Goal: Task Accomplishment & Management: Manage account settings

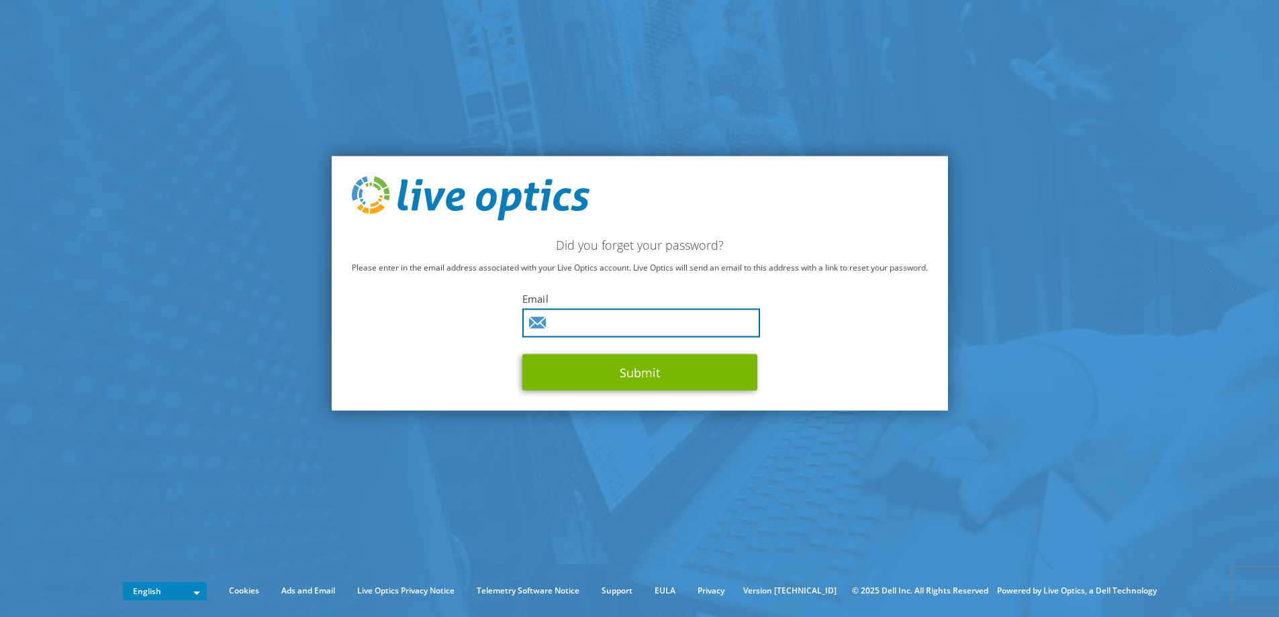
click at [590, 324] on input "text" at bounding box center [641, 322] width 238 height 29
click at [745, 327] on keeper-lock "Open Keeper Popup" at bounding box center [745, 323] width 16 height 16
type input "[EMAIL_ADDRESS][PERSON_NAME][DOMAIN_NAME]"
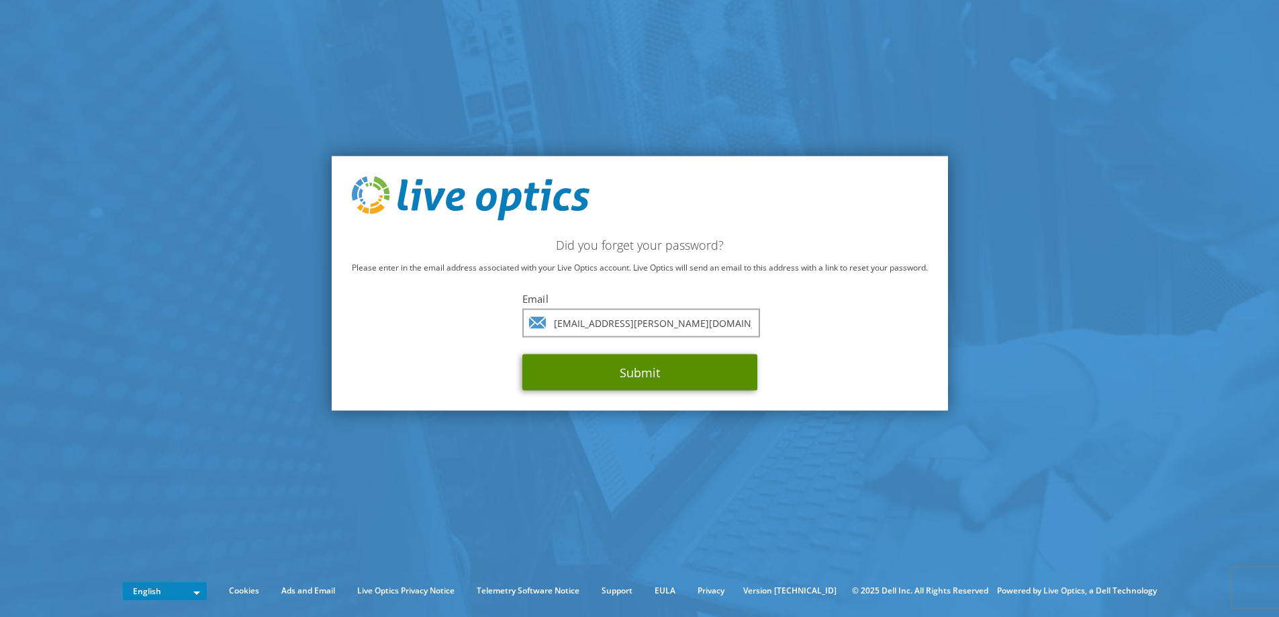
click at [641, 368] on button "Submit" at bounding box center [639, 372] width 235 height 36
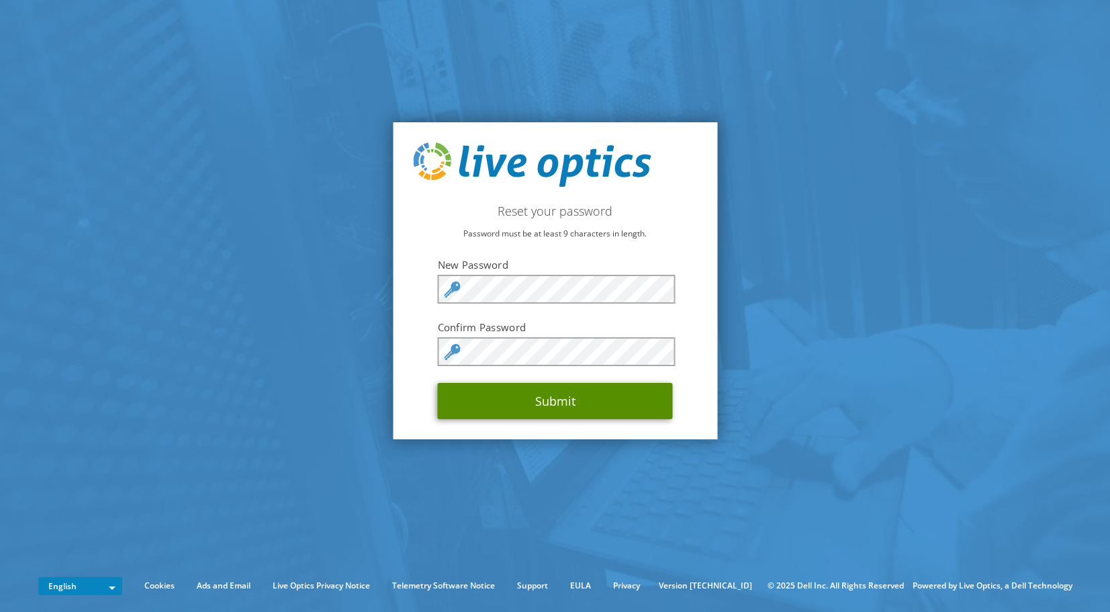
click at [562, 406] on button "Submit" at bounding box center [555, 401] width 235 height 36
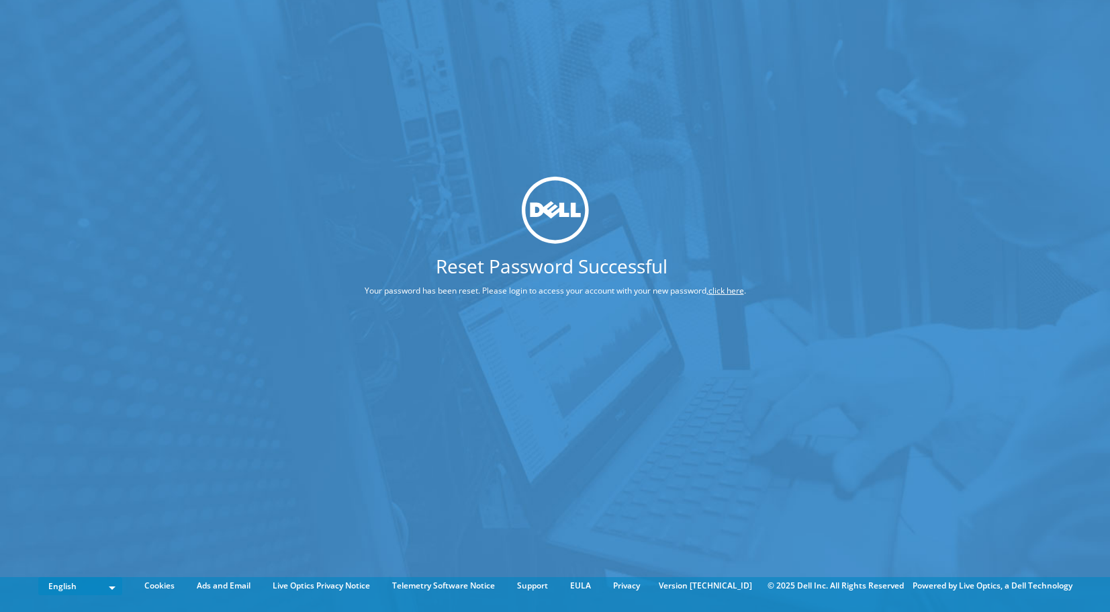
click at [729, 291] on link "click here" at bounding box center [726, 290] width 36 height 11
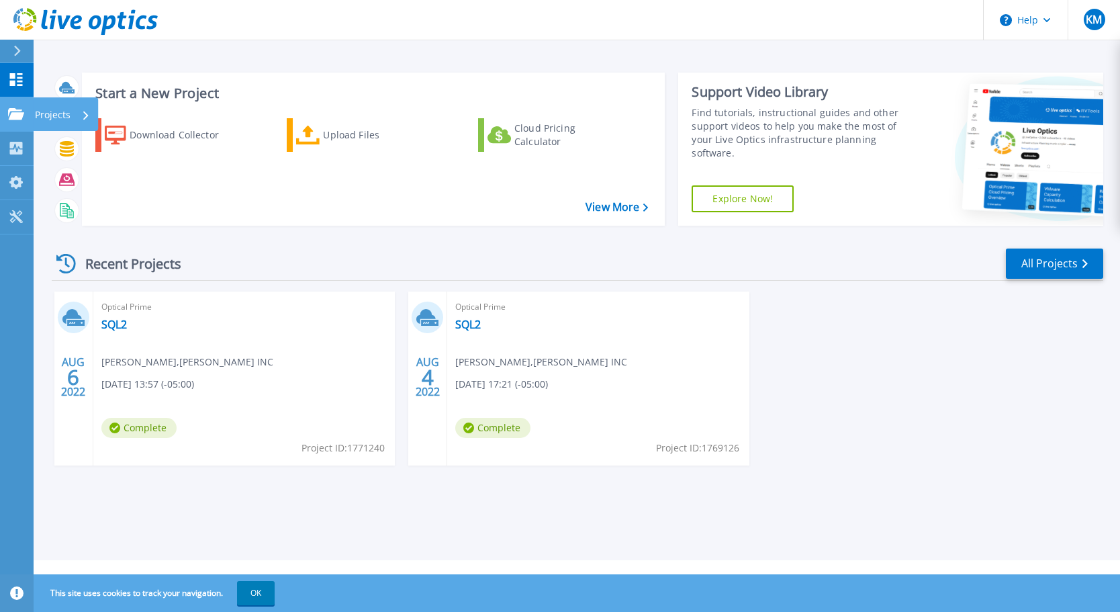
click at [11, 111] on icon at bounding box center [16, 113] width 16 height 11
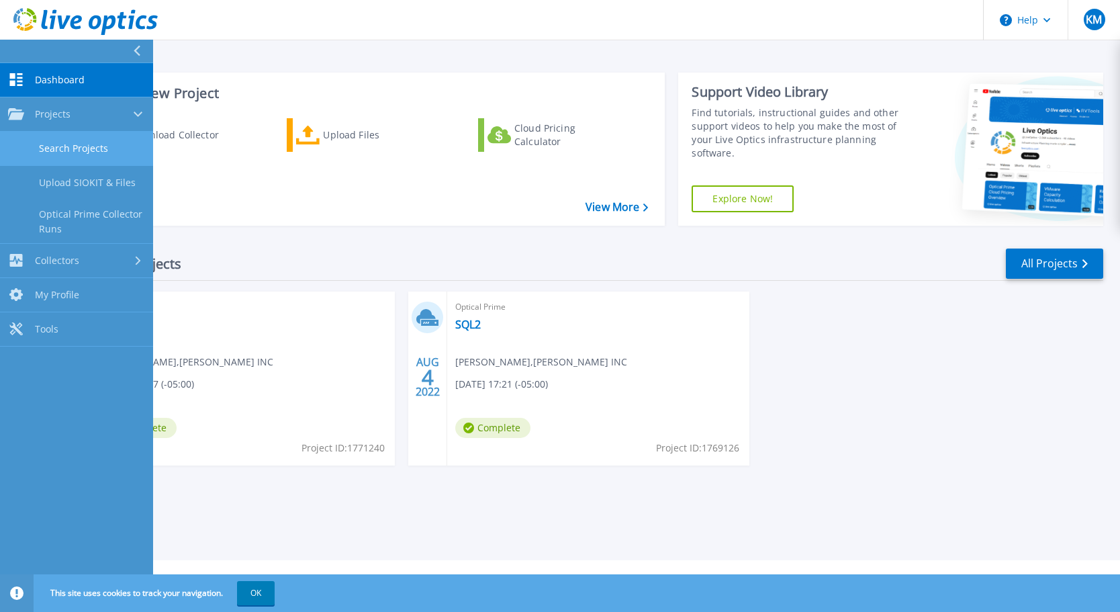
drag, startPoint x: 80, startPoint y: 148, endPoint x: 80, endPoint y: 161, distance: 12.8
click at [80, 150] on link "Search Projects" at bounding box center [76, 149] width 153 height 34
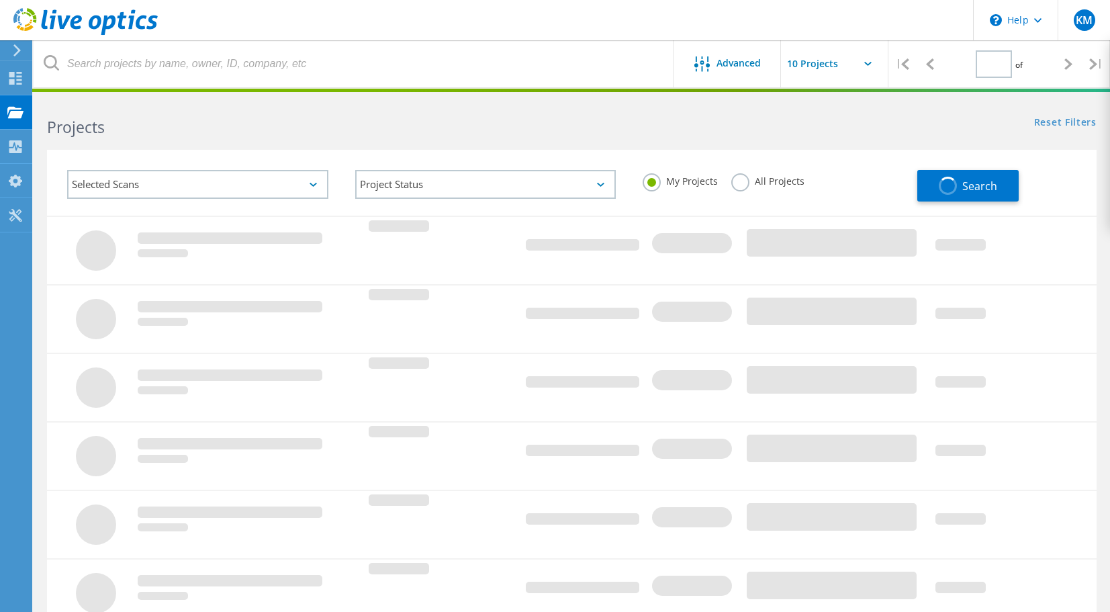
type input "1"
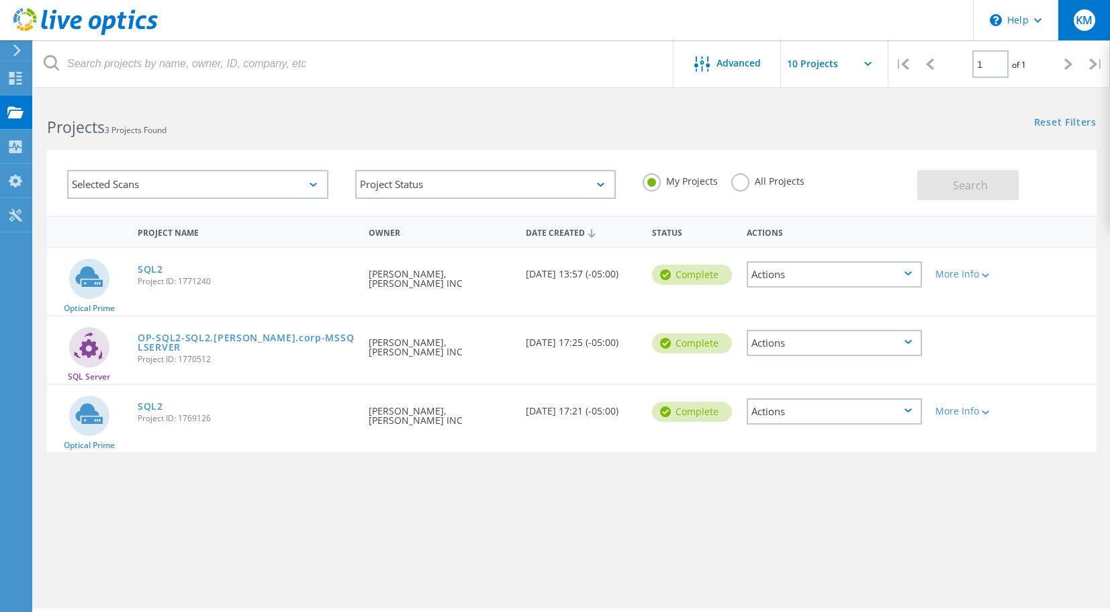
click at [1081, 21] on span "KM" at bounding box center [1084, 20] width 17 height 11
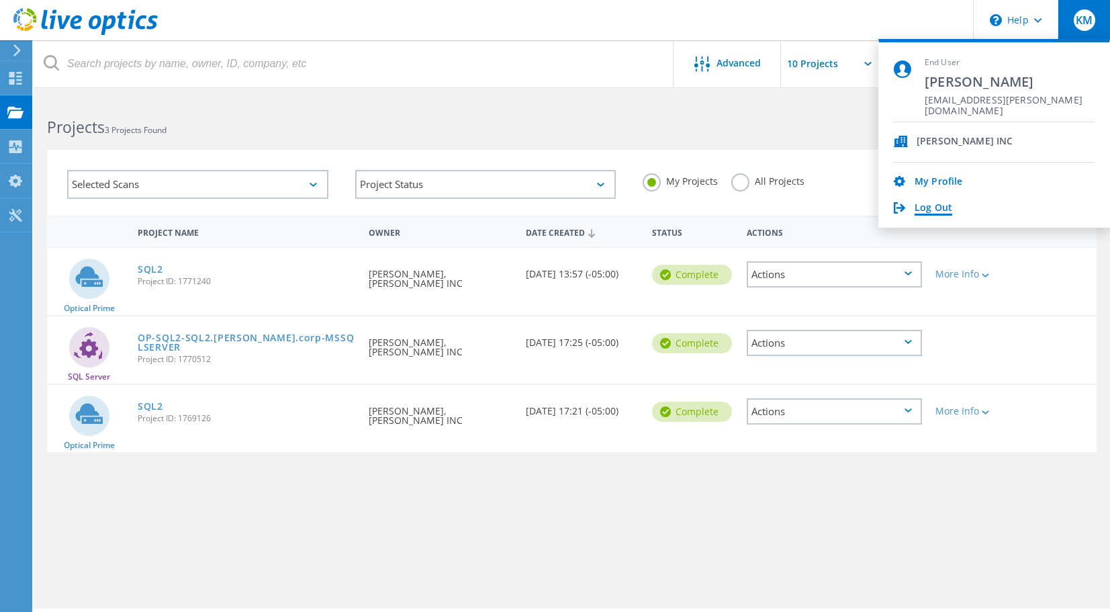
click at [935, 203] on link "Log Out" at bounding box center [934, 208] width 38 height 13
